Goal: Check status: Check status

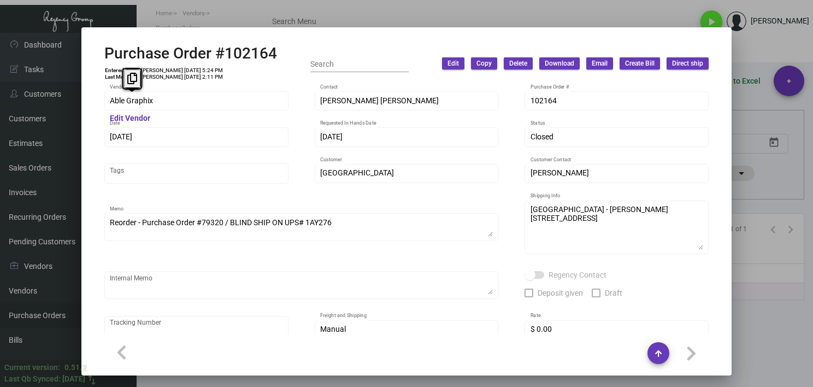
scroll to position [595, 0]
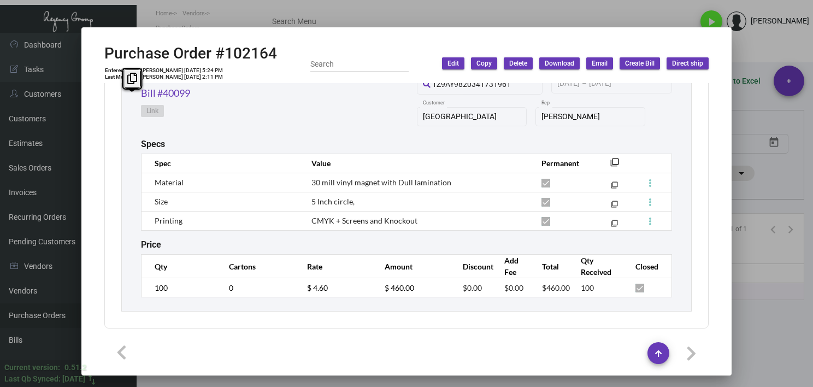
click at [358, 13] on div at bounding box center [406, 193] width 813 height 387
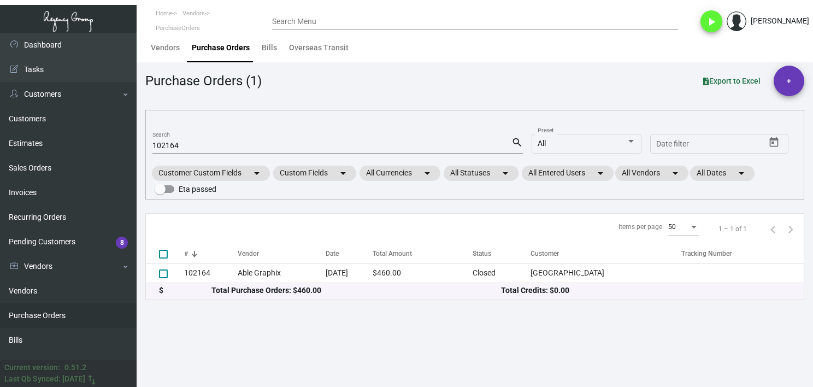
click at [170, 153] on mat-form-field "102164 Search search" at bounding box center [337, 145] width 370 height 34
click at [172, 146] on input "102164" at bounding box center [331, 146] width 359 height 9
paste input "99377"
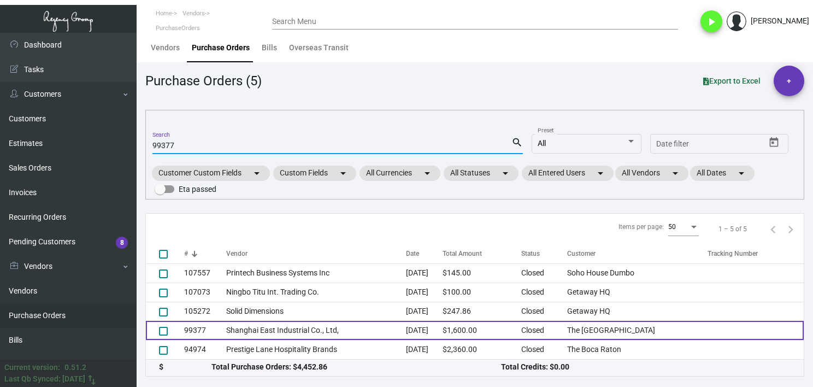
type input "99377"
click at [207, 332] on td "99377" at bounding box center [205, 330] width 42 height 19
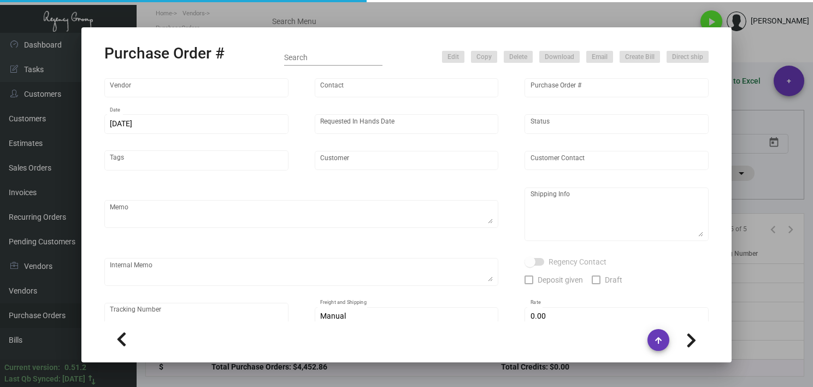
type input "Shanghai East Industrial Co., Ltd,"
type input "[PERSON_NAME]"
type input "99377"
type input "[DATE]"
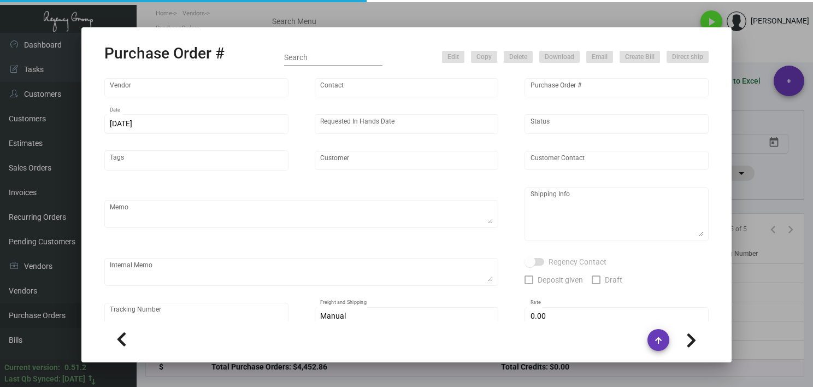
type input "The [GEOGRAPHIC_DATA]"
type textarea "Regency Group NJ - [PERSON_NAME] [STREET_ADDRESS]"
checkbox input "true"
type input "$ 0.00"
type input "United States Dollar $"
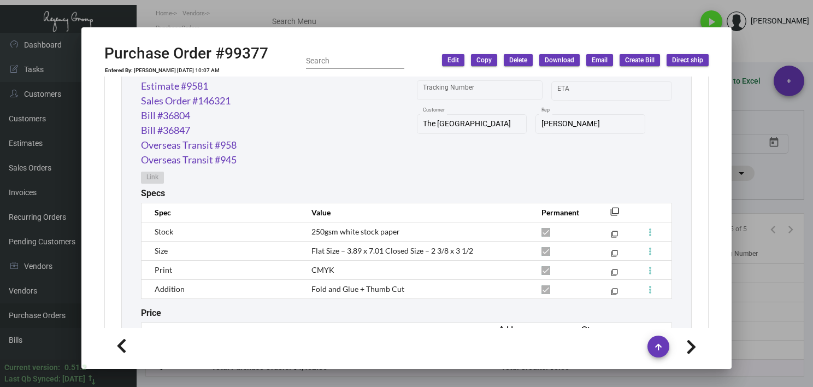
scroll to position [605, 0]
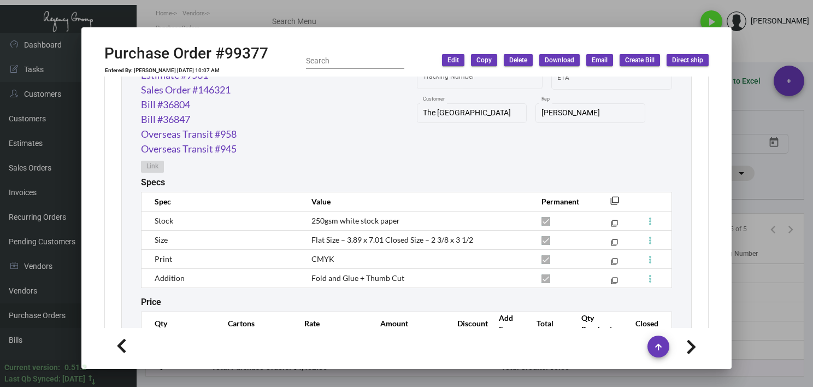
drag, startPoint x: 721, startPoint y: 134, endPoint x: 679, endPoint y: 282, distance: 154.6
click at [679, 282] on div "Shanghai East Industrial Co., Ltd, Vendor Edit Vendor [PERSON_NAME] Contact 993…" at bounding box center [406, 201] width 631 height 251
click at [367, 183] on div "Specs" at bounding box center [406, 182] width 531 height 10
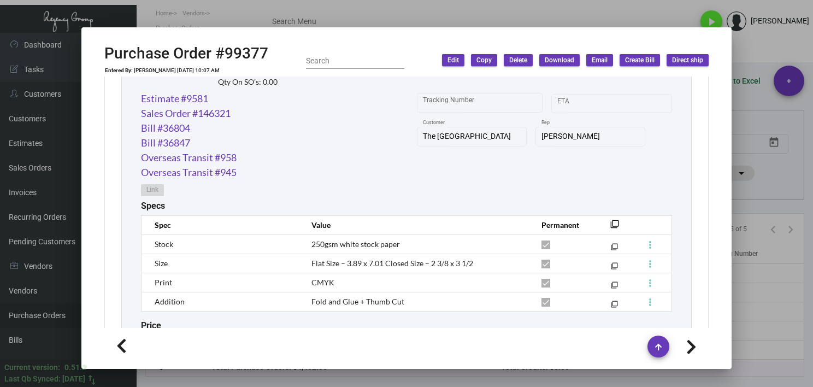
scroll to position [584, 0]
click at [188, 111] on link "Sales Order #146321" at bounding box center [186, 111] width 90 height 15
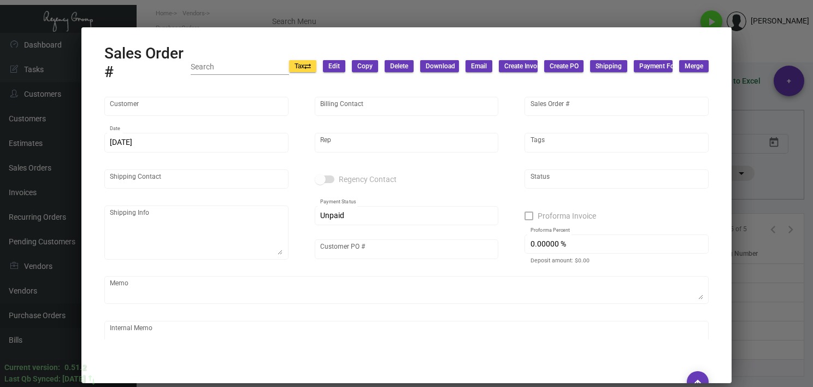
type input "The [GEOGRAPHIC_DATA]"
type input "[PERSON_NAME]"
type input "146321"
type input "[DATE]"
type input "[PERSON_NAME]"
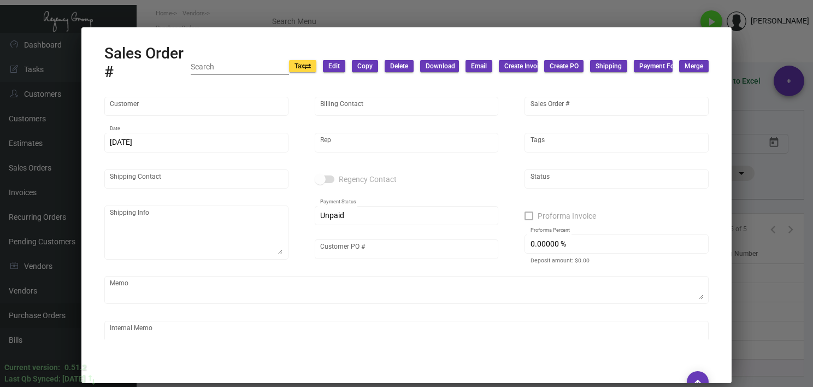
type input "[PERSON_NAME]"
type textarea "[GEOGRAPHIC_DATA] - [PERSON_NAME] [STREET_ADDRESS]"
type input "MOSES071223"
type textarea "4K ship by AIR"
type textarea "$17.22"
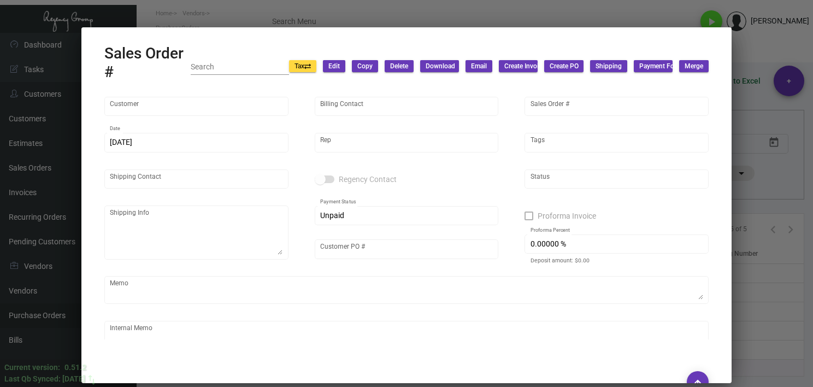
type input "United States Dollar $"
type input "$ 47.95"
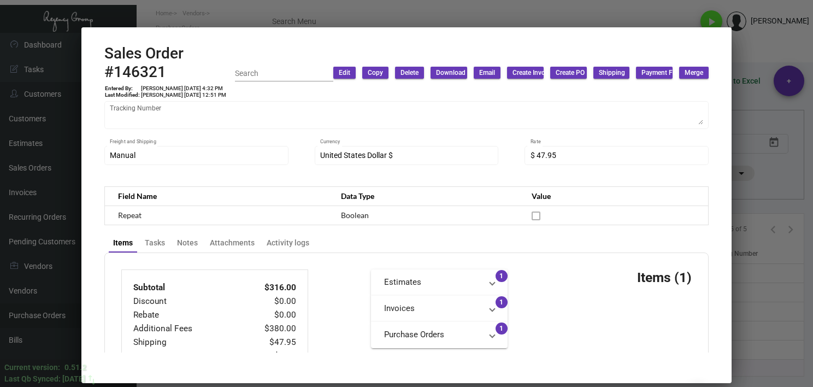
scroll to position [264, 0]
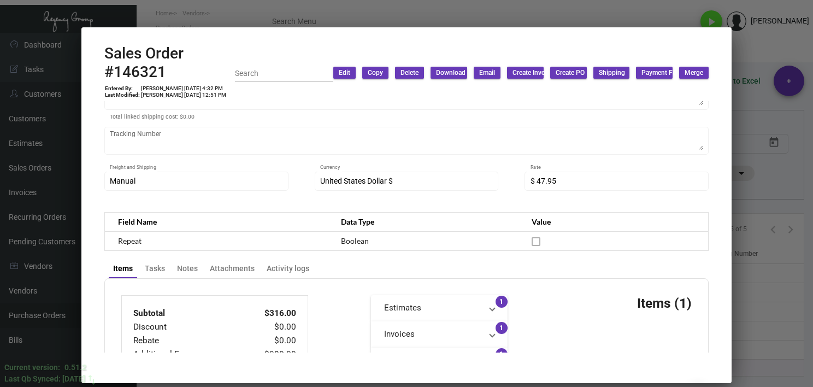
click at [800, 365] on div at bounding box center [406, 193] width 813 height 387
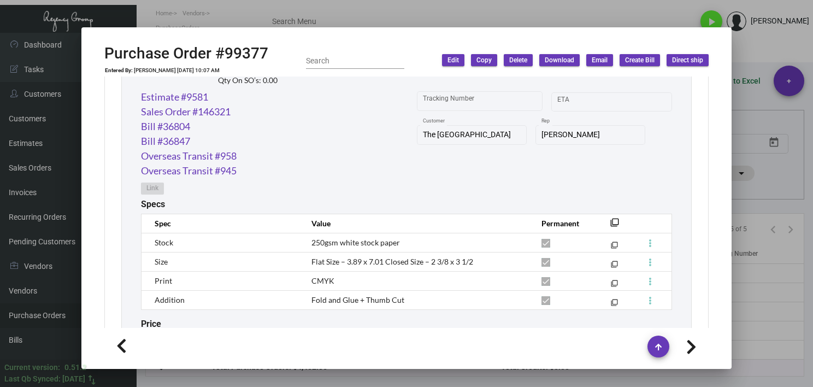
click at [396, 13] on div at bounding box center [406, 193] width 813 height 387
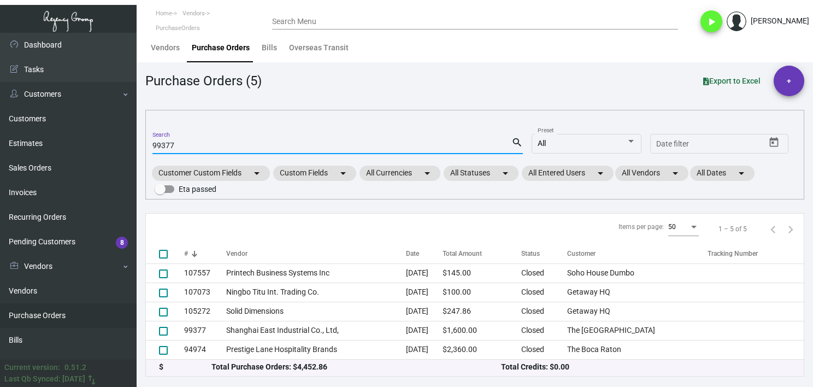
click at [166, 148] on input "99377" at bounding box center [331, 146] width 359 height 9
paste input "105043"
type input "105043"
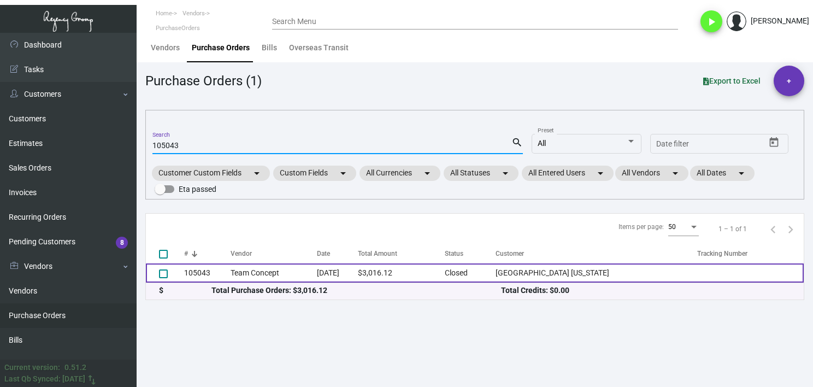
click at [233, 265] on td "Team Concept" at bounding box center [274, 272] width 86 height 19
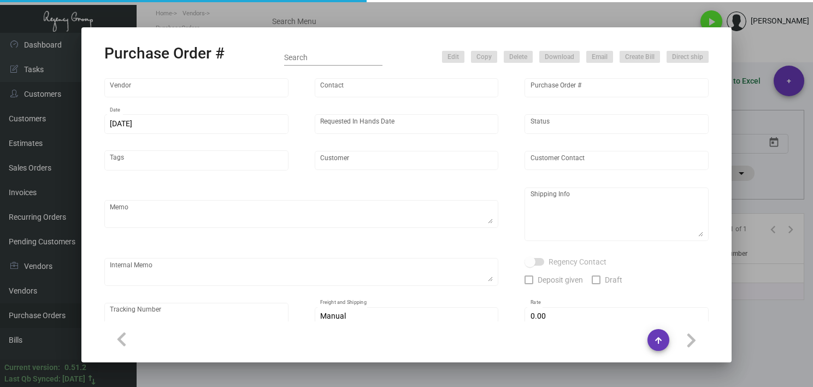
type input "Team Concept"
type input "[PERSON_NAME]"
type input "105043"
type input "[DATE]"
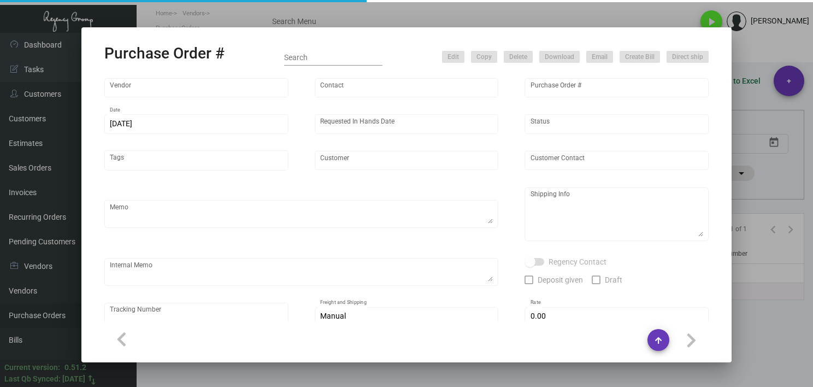
type input "[GEOGRAPHIC_DATA] [US_STATE]"
type input "[PERSON_NAME]"
type textarea "***ANY PRICE DISCREPANCY MUST BE CALLED OUT PRIOR TO PROCEEDING WITH THIS ORDER…"
type textarea "[GEOGRAPHIC_DATA] [US_STATE] - [PERSON_NAME] [STREET_ADDRESS]"
type textarea "5.2 - Order confirmed and headed into 8 BD TA."
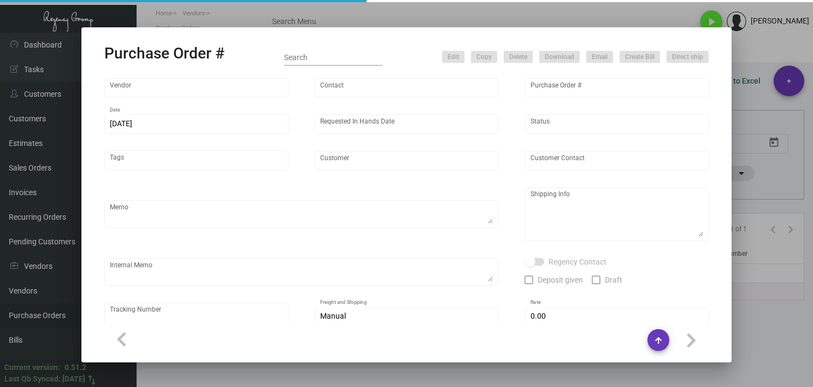
type input "$ 0.00"
type input "United States Dollar $"
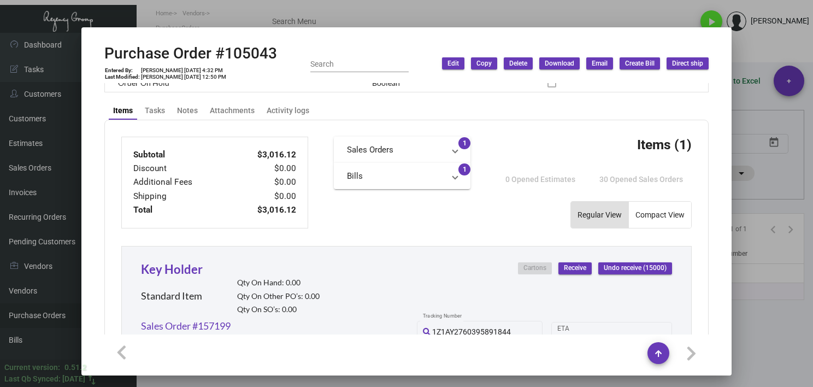
scroll to position [344, 0]
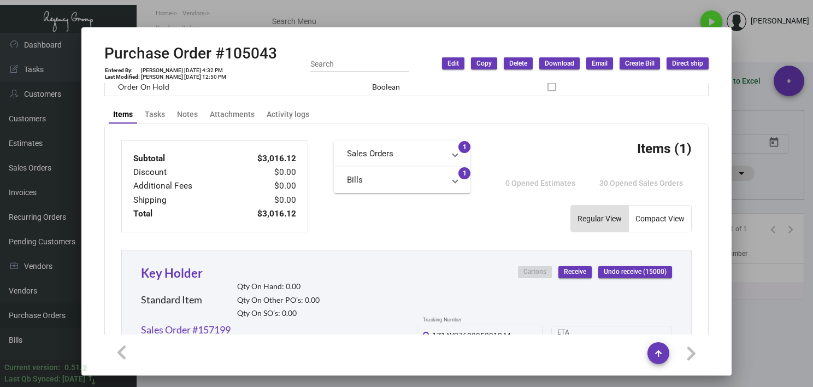
click at [771, 322] on div at bounding box center [406, 193] width 813 height 387
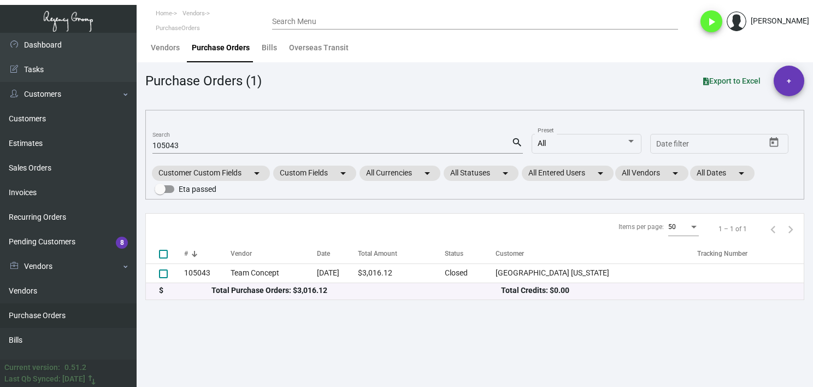
click at [166, 146] on input "105043" at bounding box center [331, 146] width 359 height 9
paste input "154"
type input "105154"
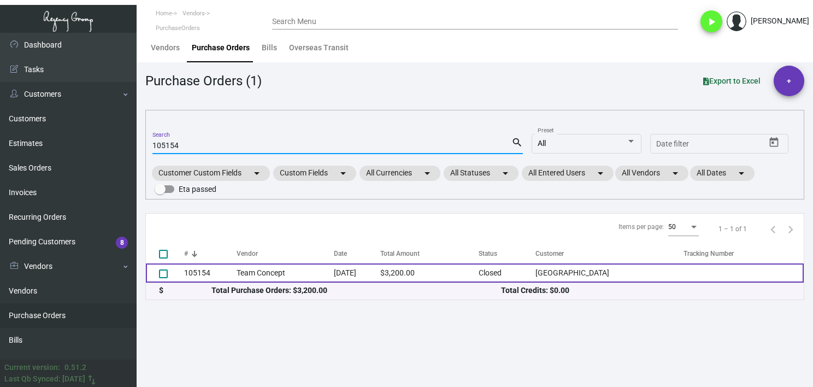
click at [237, 266] on td "Team Concept" at bounding box center [285, 272] width 97 height 19
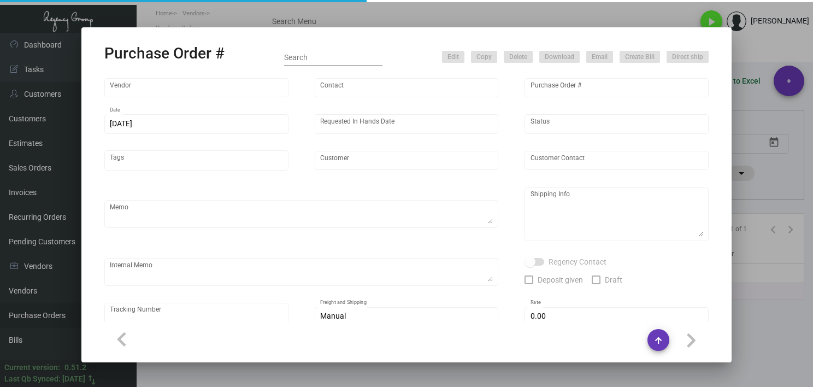
type input "Team Concept"
type input "[PERSON_NAME]"
type input "105154"
type input "[DATE]"
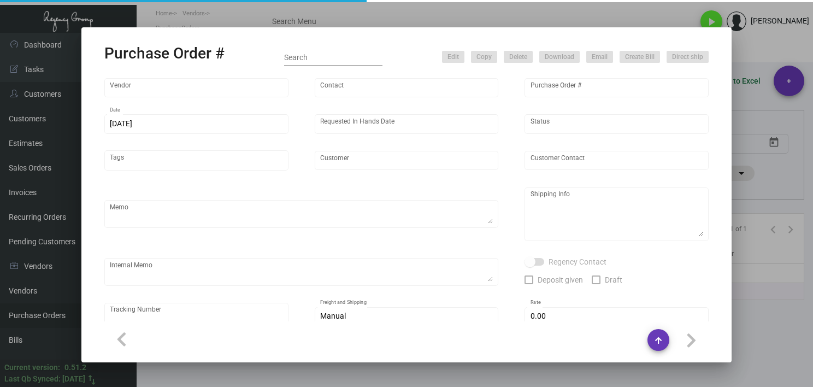
type input "[GEOGRAPHIC_DATA]"
type input "[PERSON_NAME]"
type textarea "***ANY PRICE DISCREPANCY MUST BE CALLED OUT PRIOR TO PROCEEDING WITH THIS ORDER…"
type textarea "[GEOGRAPHIC_DATA] - [PERSON_NAME] [STREET_ADDRESS] Tel: [PHONE_NUMBER]"
type input "$ 0.00"
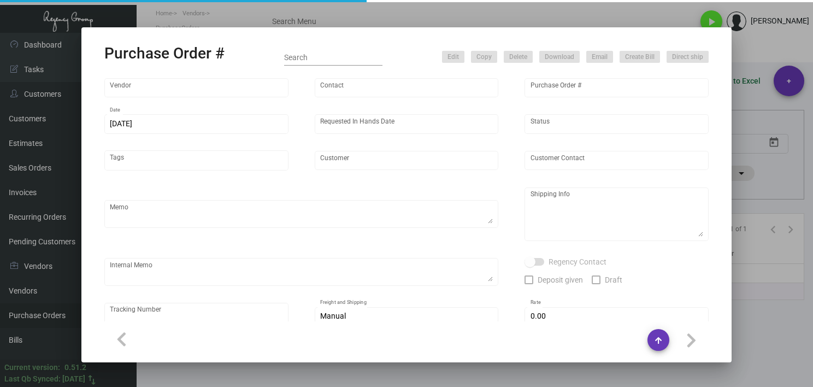
type input "United States Dollar $"
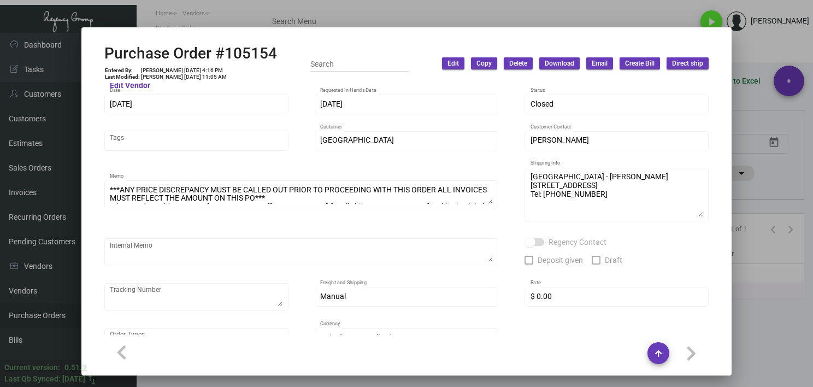
scroll to position [0, 0]
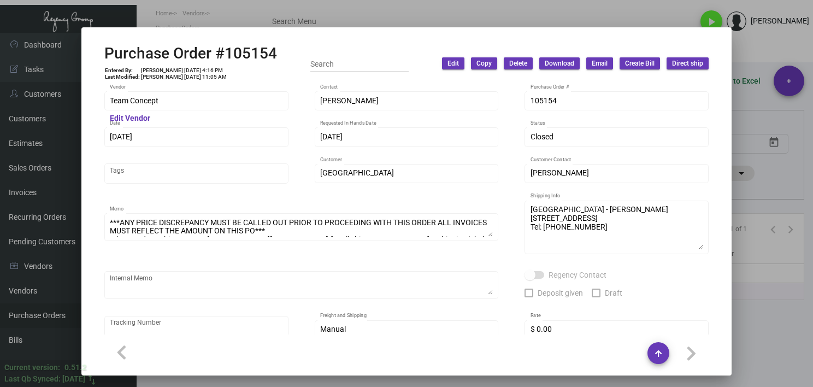
click at [783, 349] on div at bounding box center [406, 193] width 813 height 387
